Goal: Obtain resource: Obtain resource

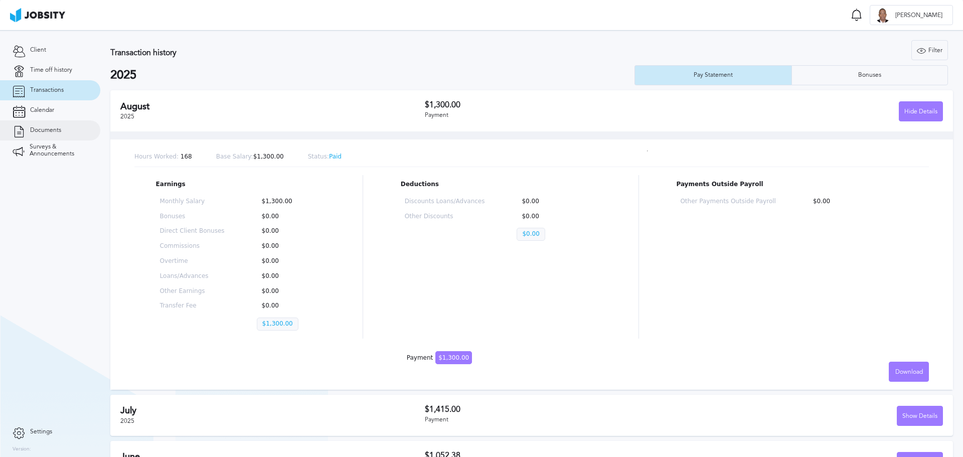
click at [43, 129] on span "Documents" at bounding box center [45, 130] width 31 height 7
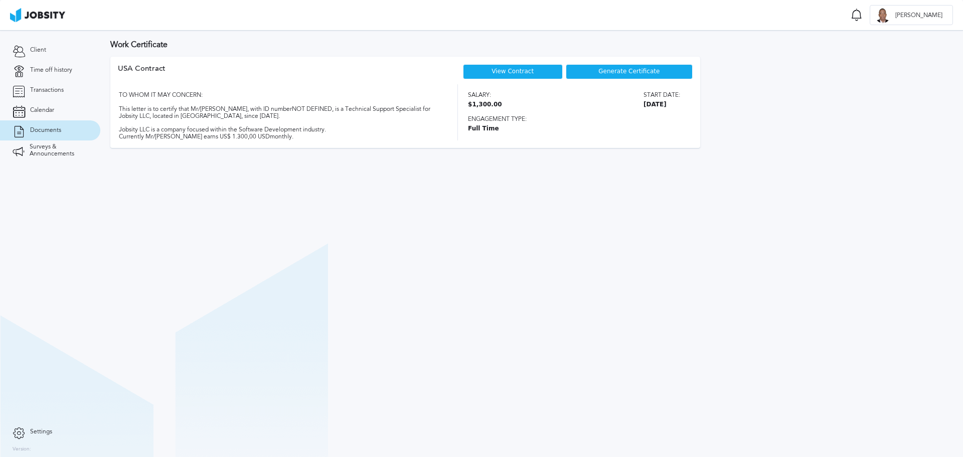
click at [610, 74] on span "Generate Certificate" at bounding box center [628, 71] width 61 height 7
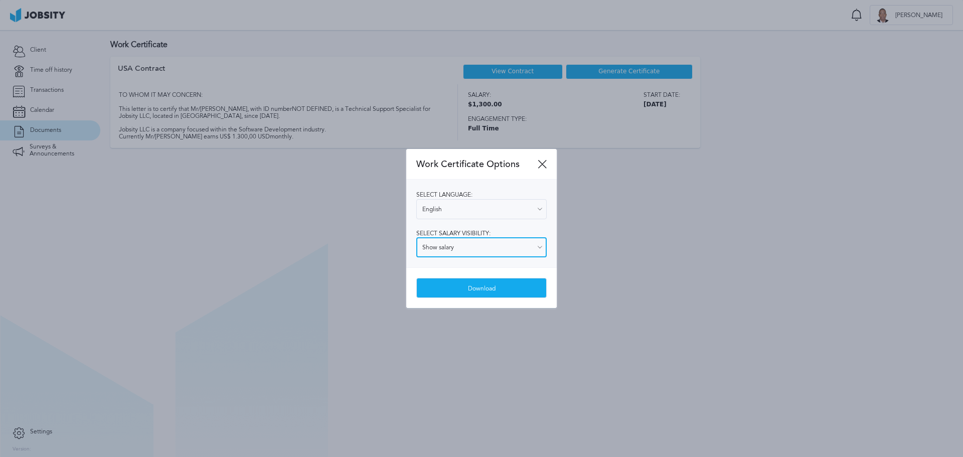
click at [501, 241] on input "Show salary" at bounding box center [481, 247] width 130 height 20
click at [482, 252] on input "Show salary" at bounding box center [481, 247] width 130 height 20
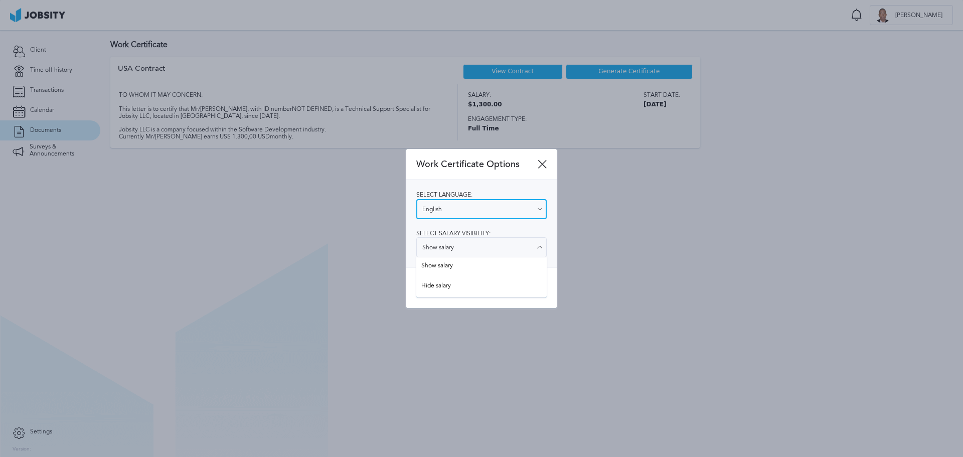
click at [485, 217] on input "English" at bounding box center [481, 209] width 130 height 20
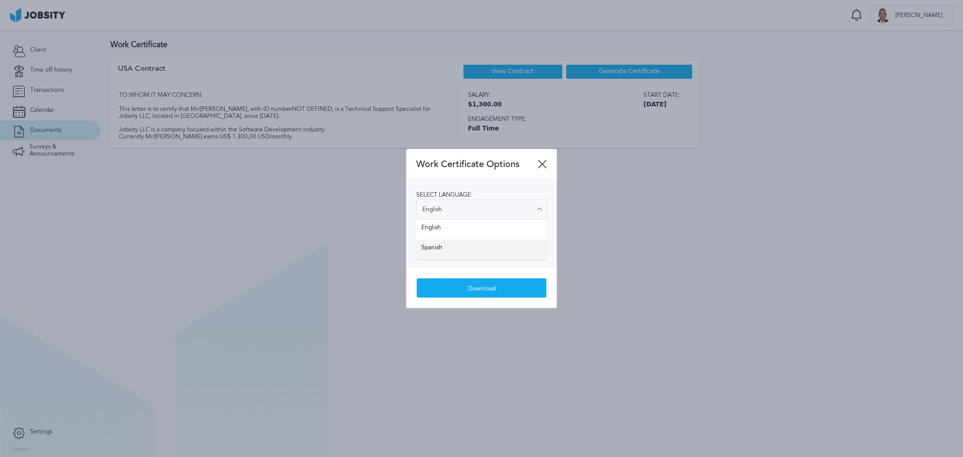
type input "Spanish"
click at [461, 245] on div "Select language: Spanish English Spanish Select salary visibility: Show salary …" at bounding box center [481, 224] width 150 height 88
click at [472, 284] on div "Download" at bounding box center [481, 288] width 129 height 20
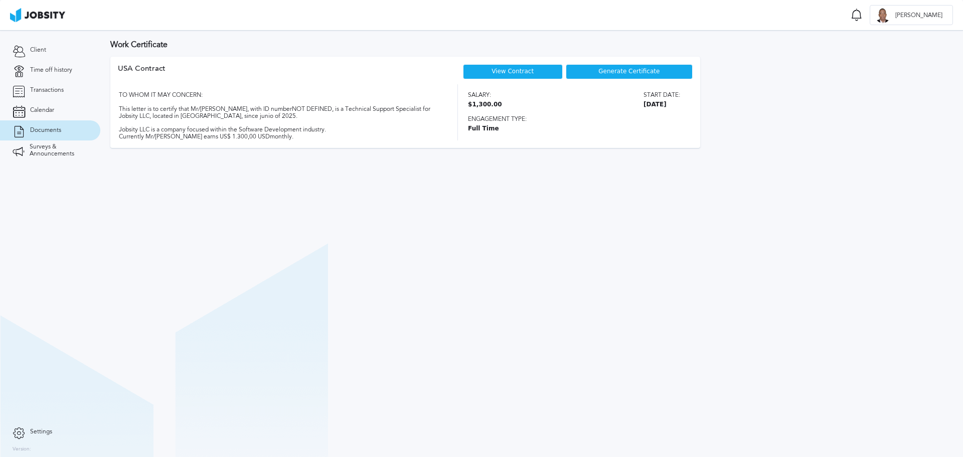
drag, startPoint x: 599, startPoint y: 185, endPoint x: 463, endPoint y: 134, distance: 145.3
click at [599, 185] on section "Work Certificate USA [DEMOGRAPHIC_DATA] View Contract Generate Certificate TO W…" at bounding box center [531, 243] width 862 height 427
